Goal: Navigation & Orientation: Understand site structure

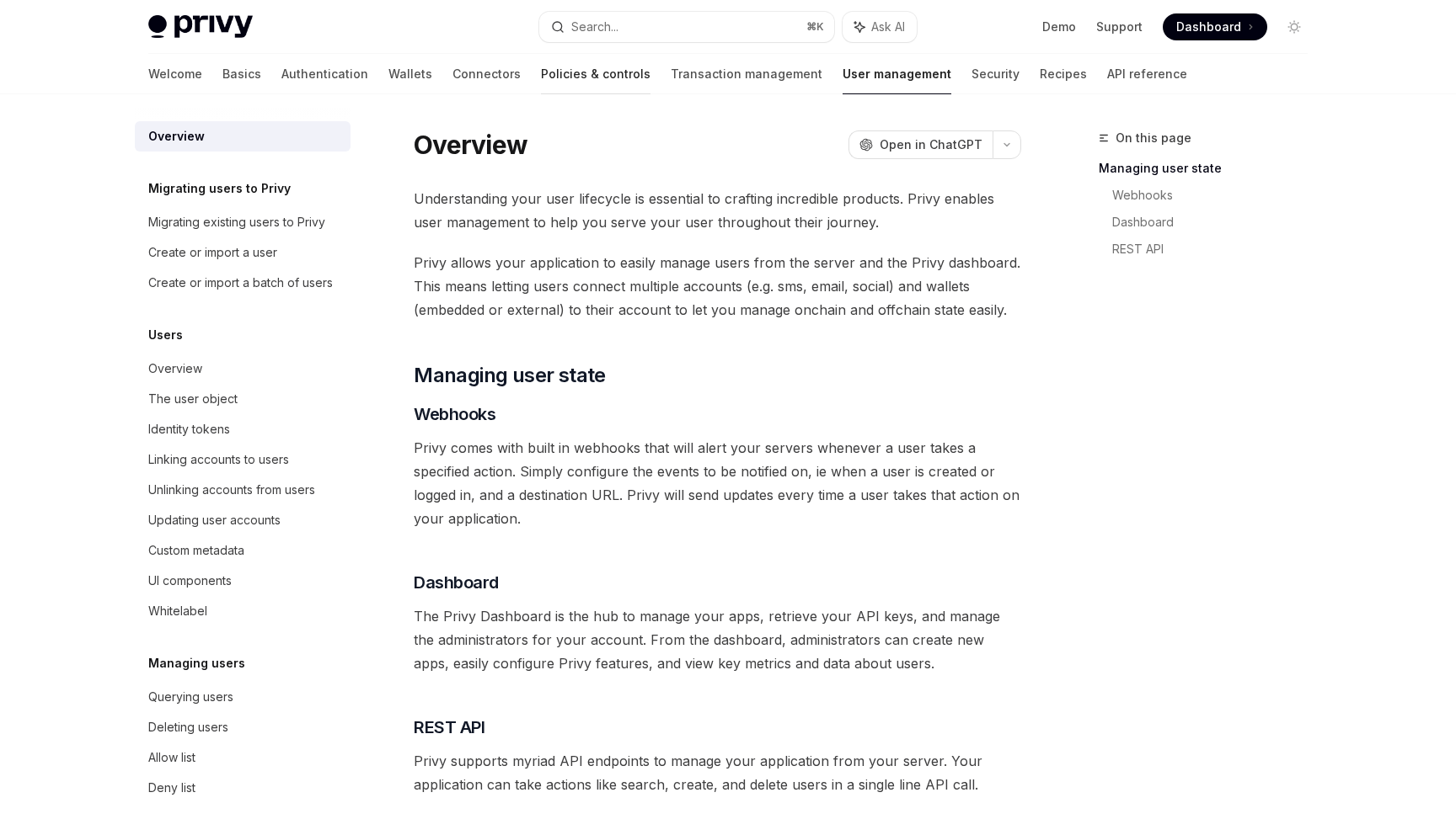
click at [541, 68] on link "Policies & controls" at bounding box center [595, 73] width 110 height 40
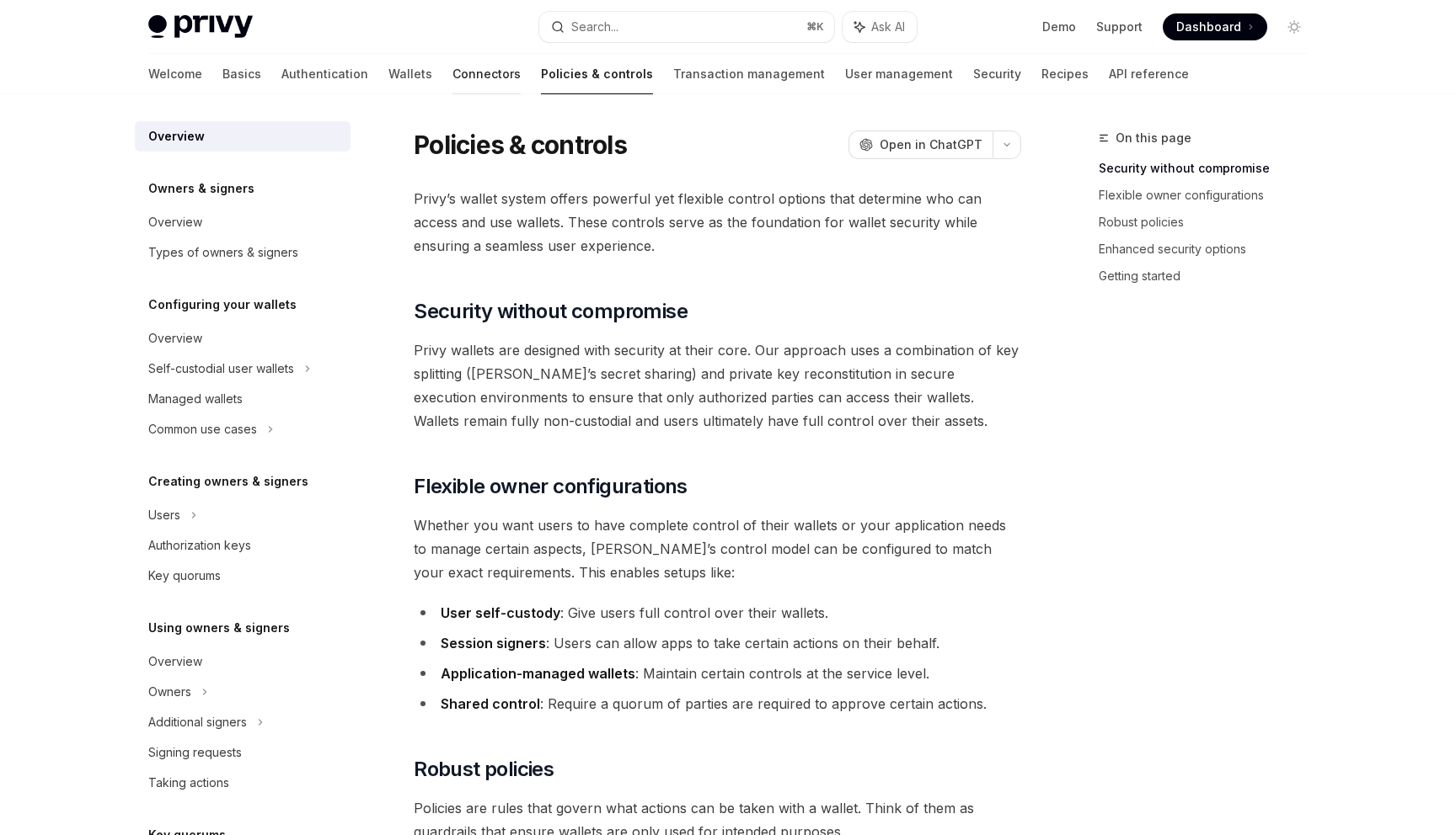
click at [452, 65] on link "Connectors" at bounding box center [486, 73] width 69 height 40
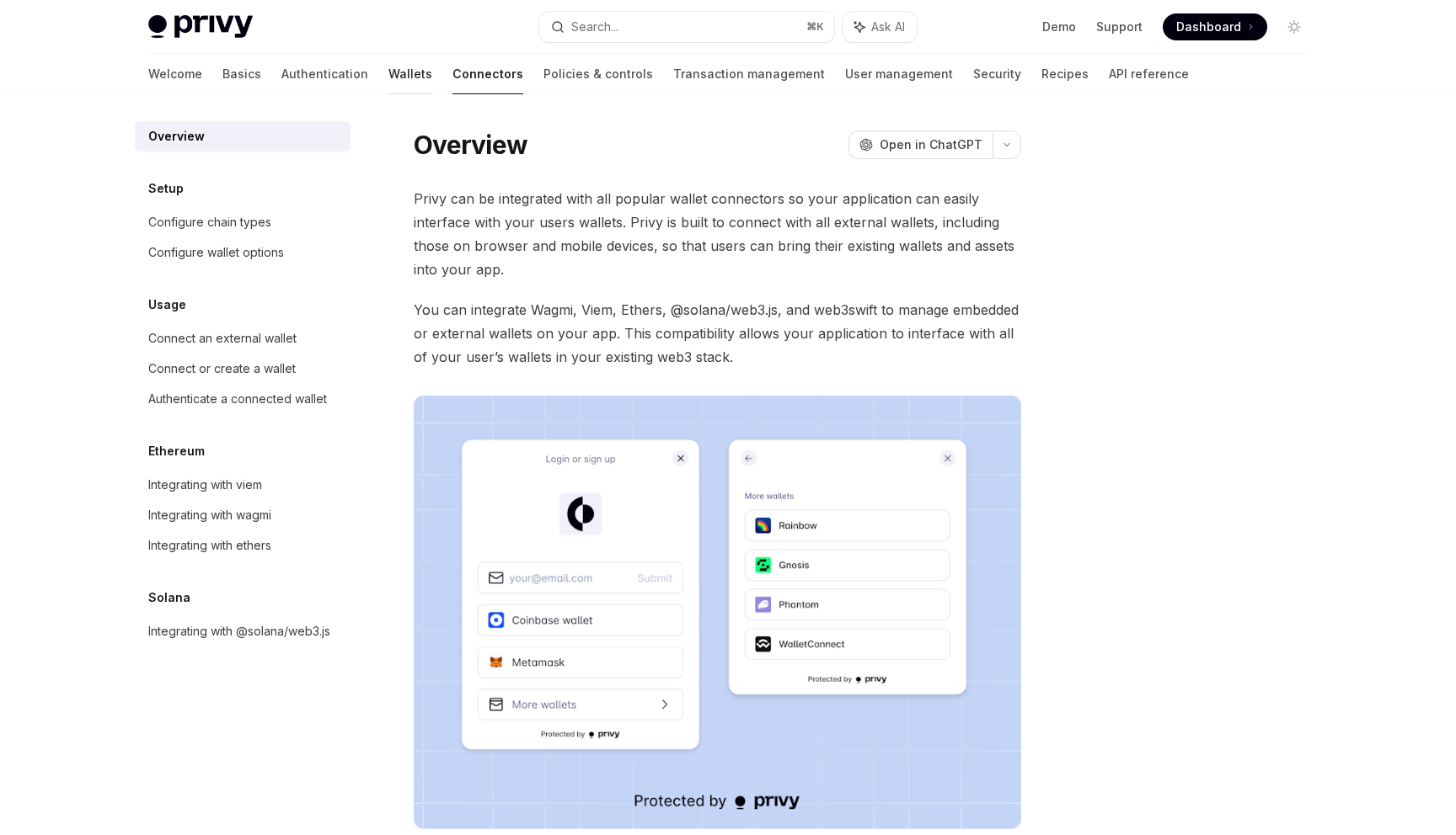
click at [389, 62] on link "Wallets" at bounding box center [410, 73] width 44 height 40
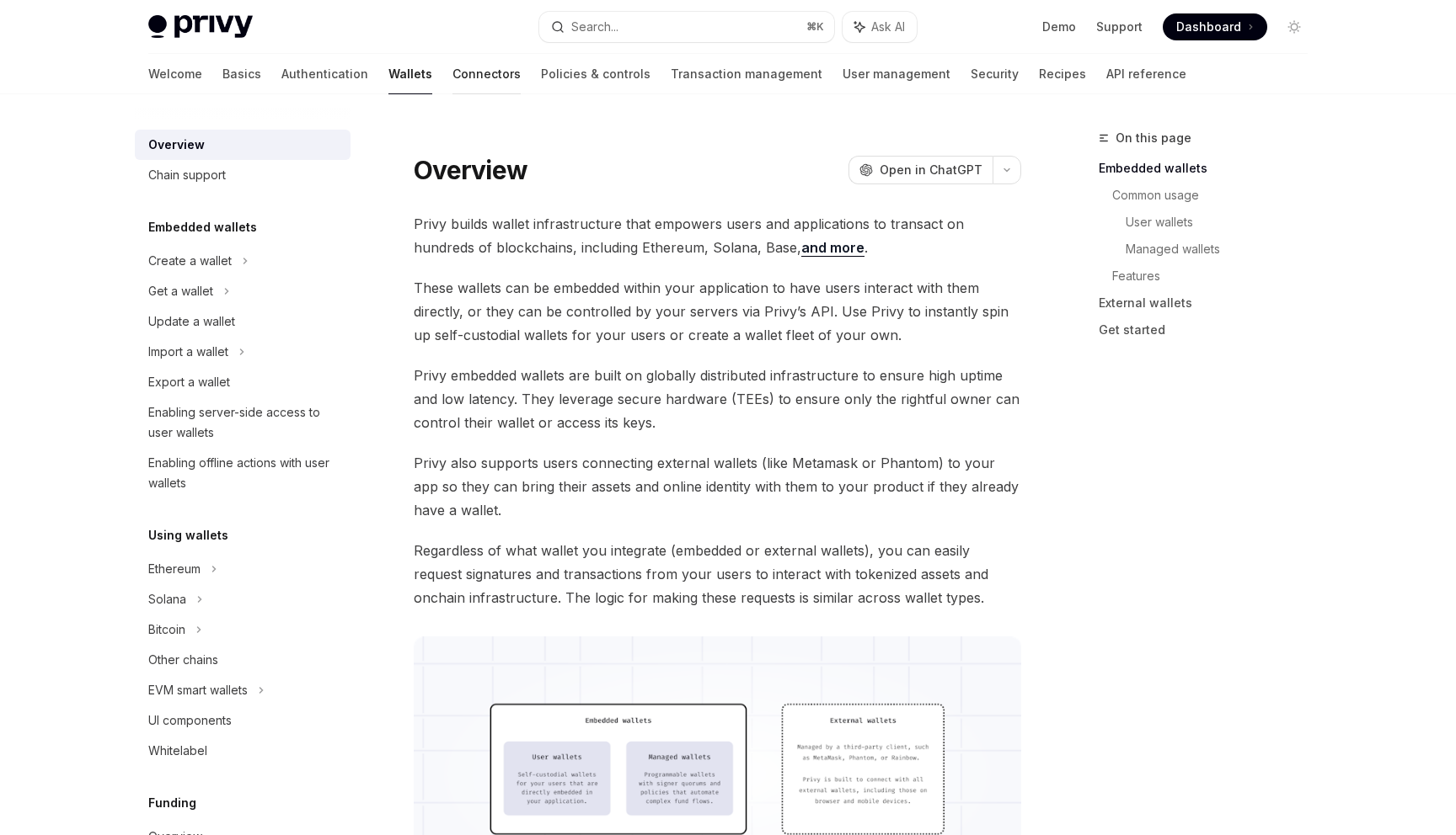
click at [452, 58] on link "Connectors" at bounding box center [486, 73] width 69 height 40
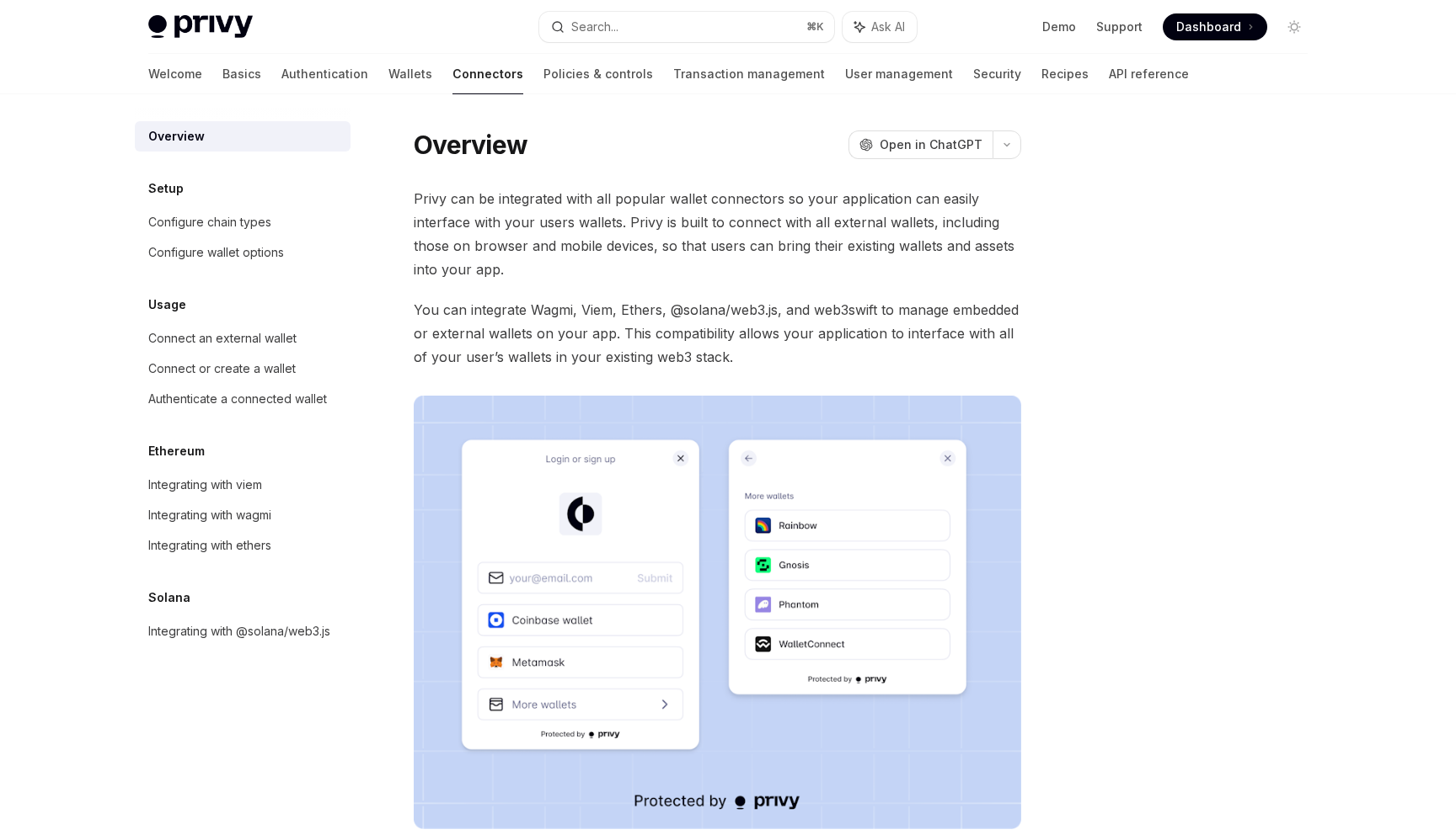
click at [636, 96] on div "Overview OpenAI Open in ChatGPT OpenAI Open in ChatGPT Privy can be integrated …" at bounding box center [728, 587] width 1187 height 985
click at [845, 76] on link "User management" at bounding box center [898, 73] width 108 height 40
type textarea "*"
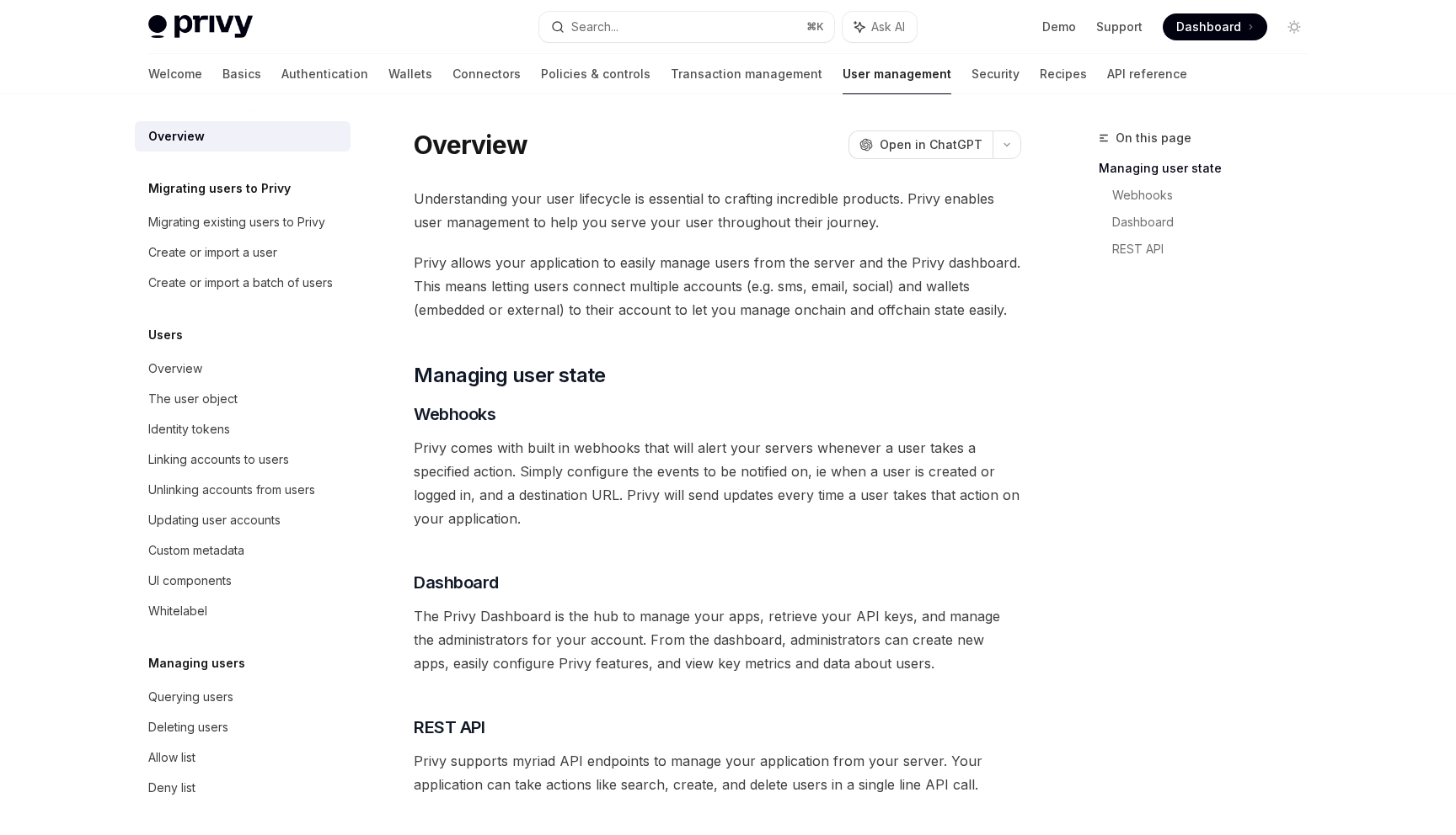
scroll to position [211, 0]
